Goal: Navigation & Orientation: Find specific page/section

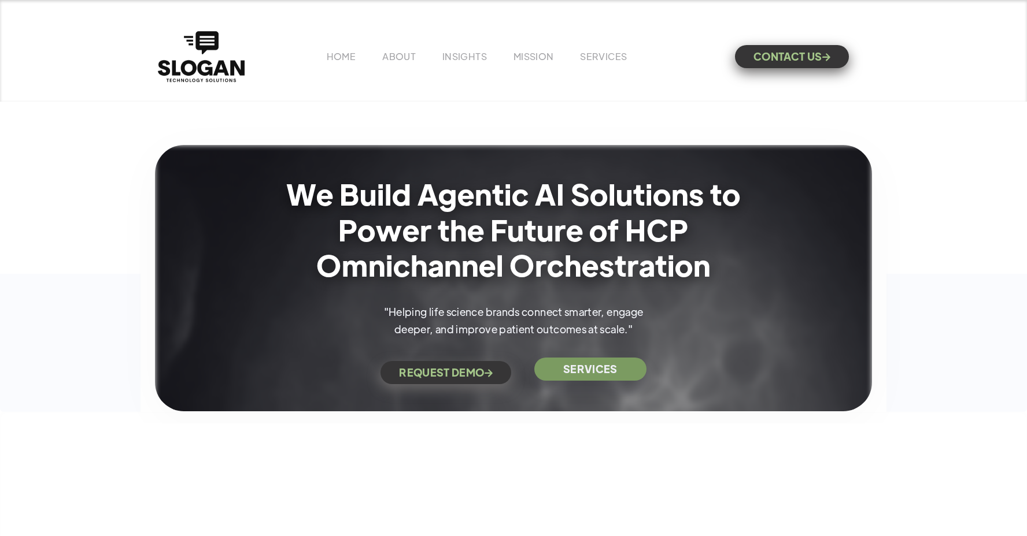
click at [561, 373] on link "SERVICES" at bounding box center [590, 369] width 112 height 23
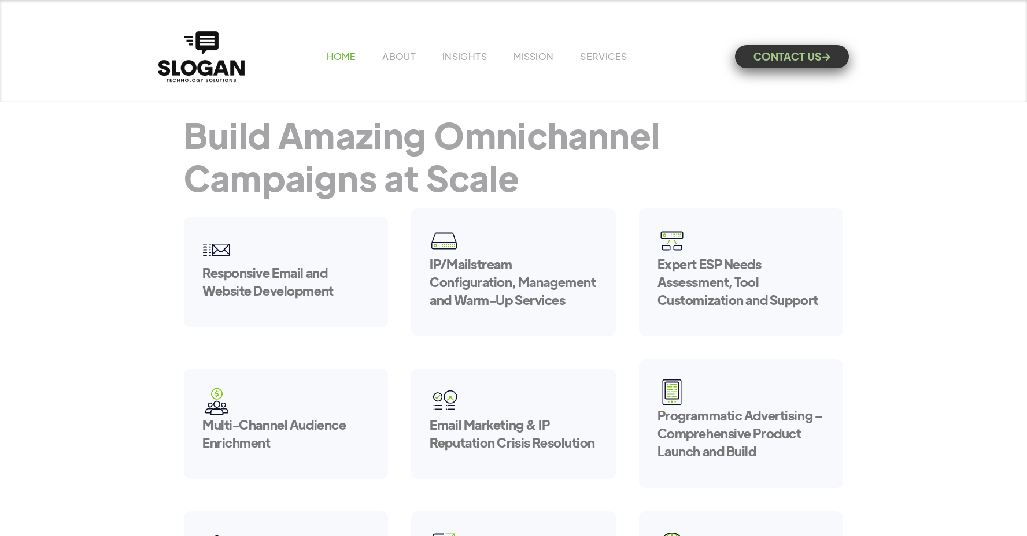
click at [350, 55] on link "HOME" at bounding box center [341, 56] width 29 height 12
